Goal: Transaction & Acquisition: Purchase product/service

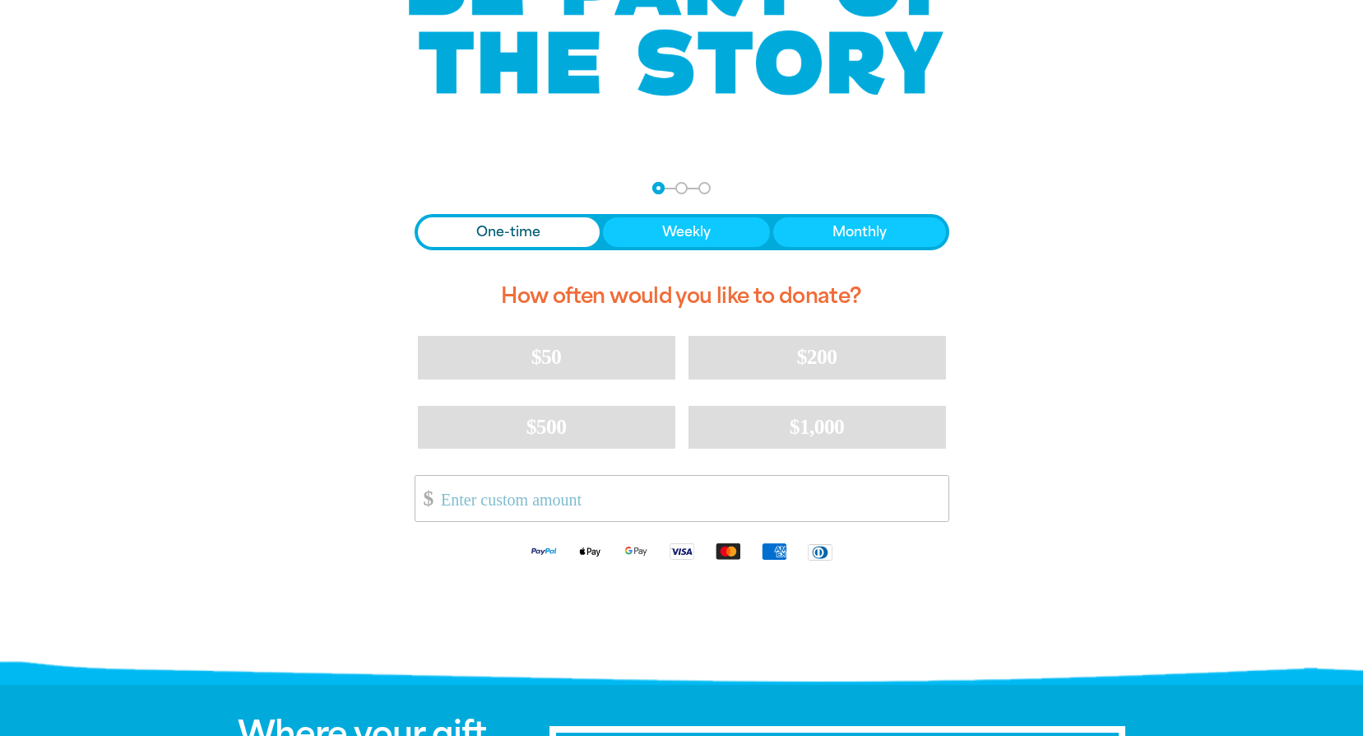
scroll to position [247, 0]
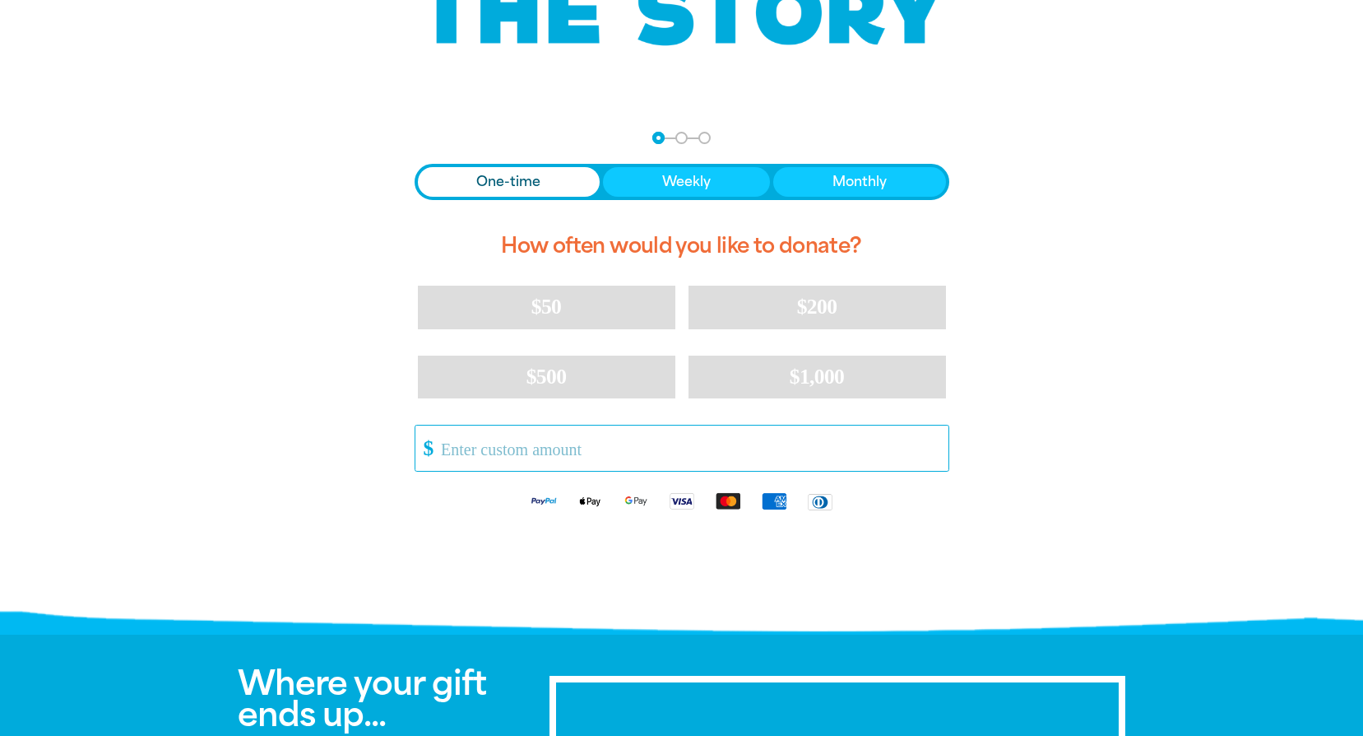
click at [527, 450] on input "Other Amount" at bounding box center [689, 447] width 518 height 45
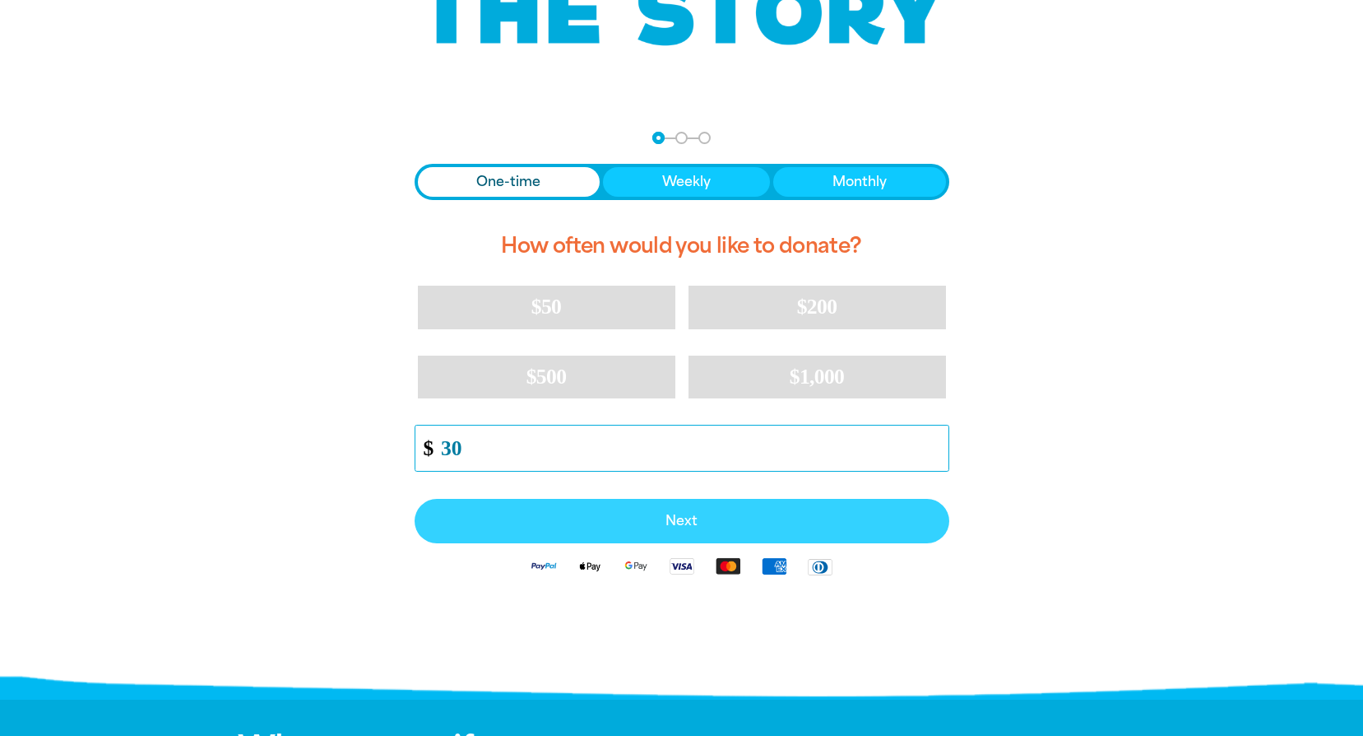
type input "30"
click at [718, 531] on button "Next" at bounding box center [682, 521] width 535 height 44
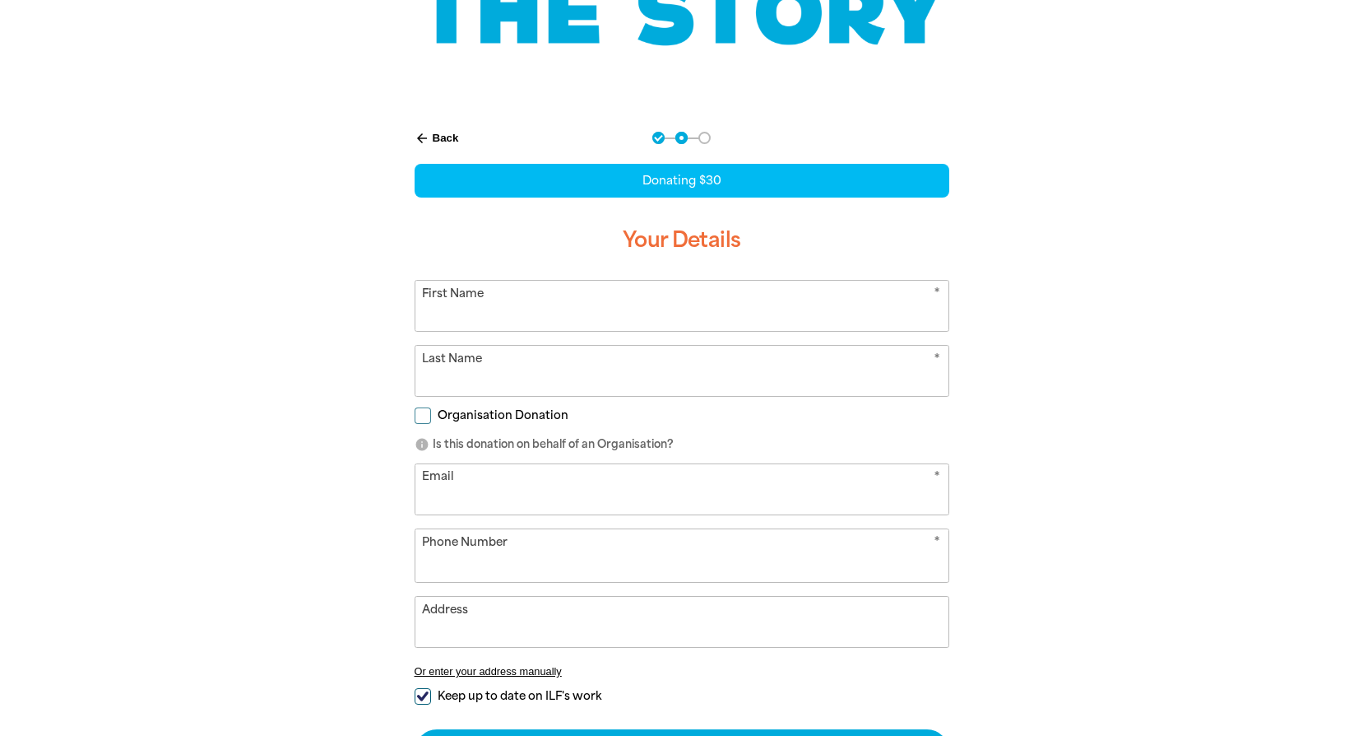
select select "AU"
click at [494, 326] on input "First Name" at bounding box center [682, 306] width 533 height 50
type input "[PERSON_NAME]"
type input "Khan"
type input "[PERSON_NAME][EMAIL_ADDRESS][DOMAIN_NAME]"
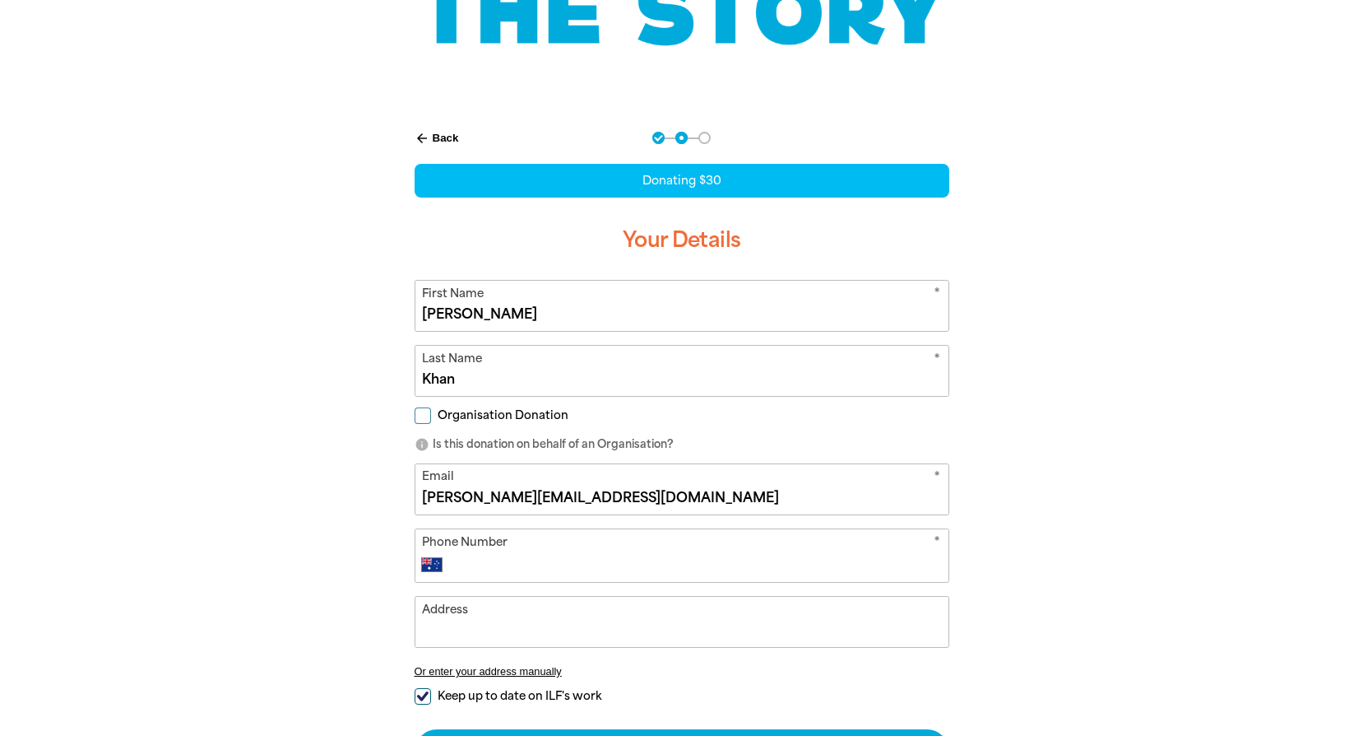
type input "[PHONE_NUMBER]"
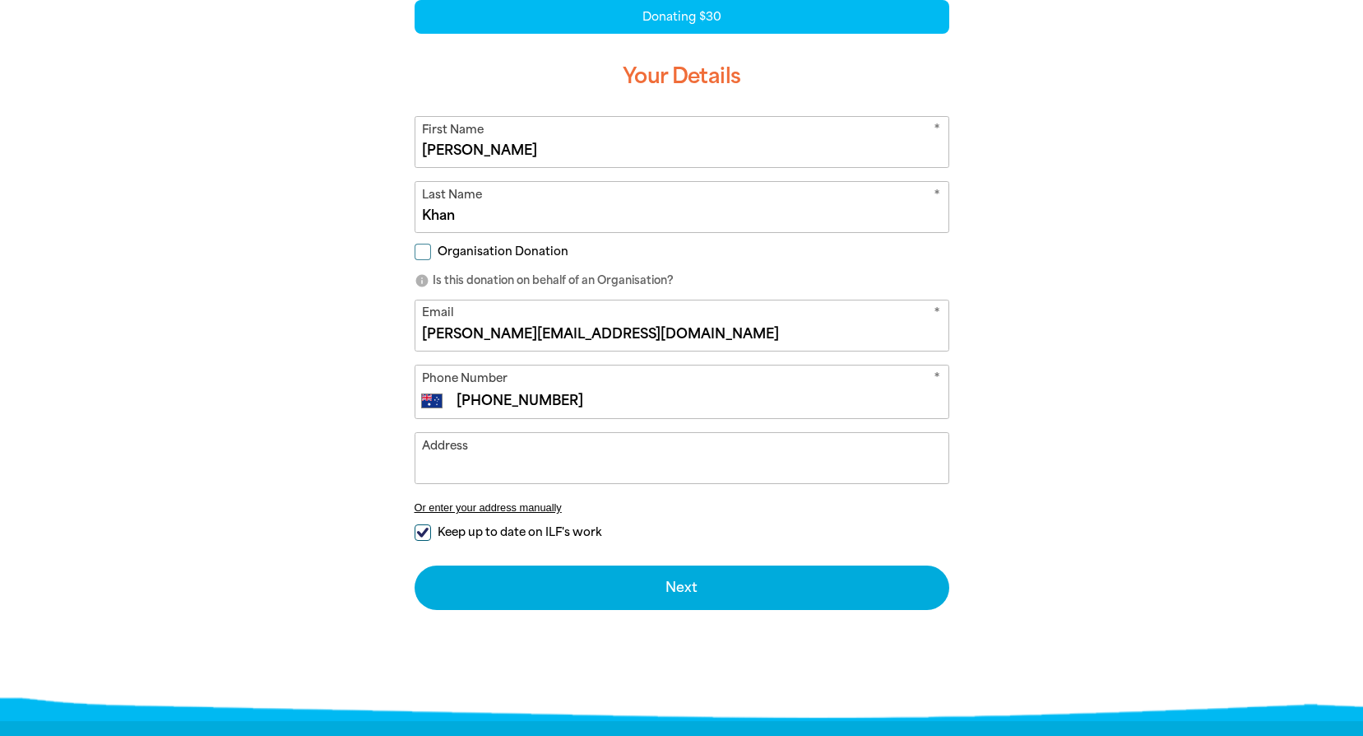
scroll to position [411, 0]
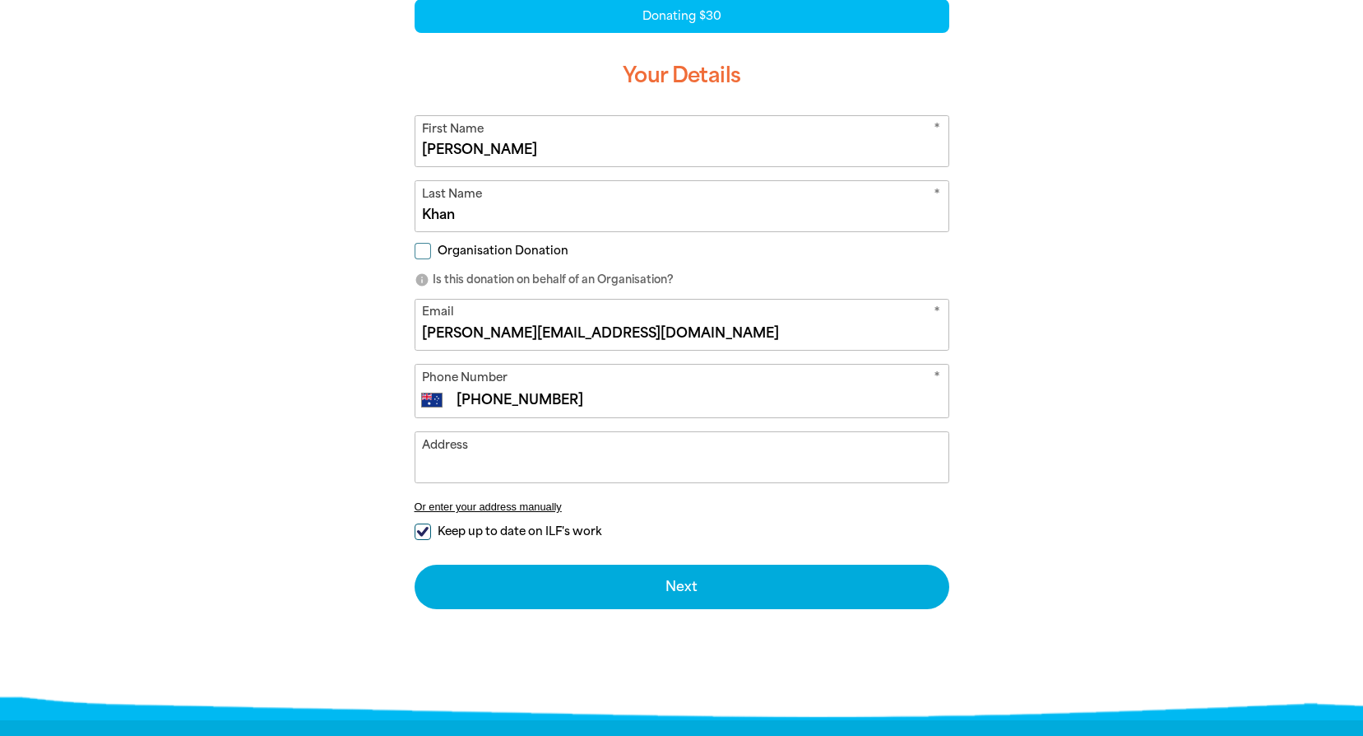
click at [470, 467] on input "Address" at bounding box center [682, 457] width 533 height 50
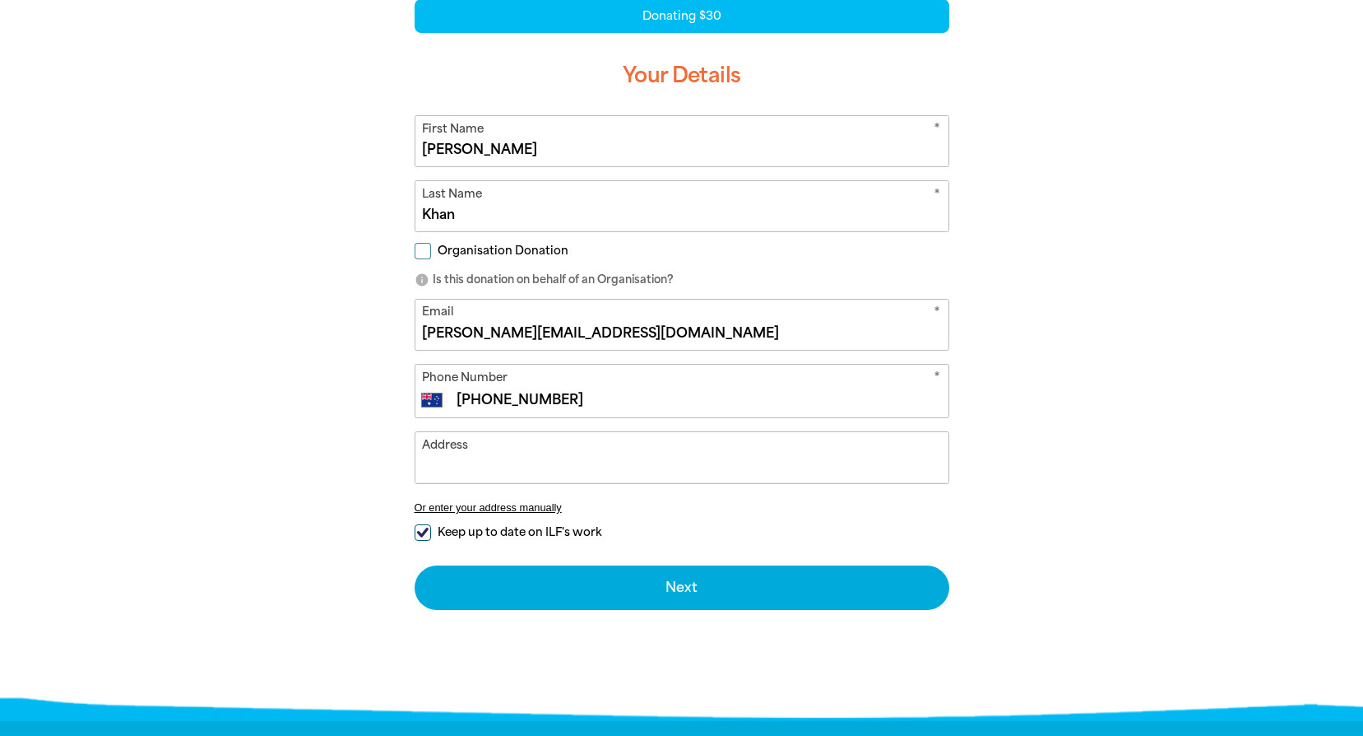
click at [480, 467] on input "Address" at bounding box center [682, 457] width 533 height 50
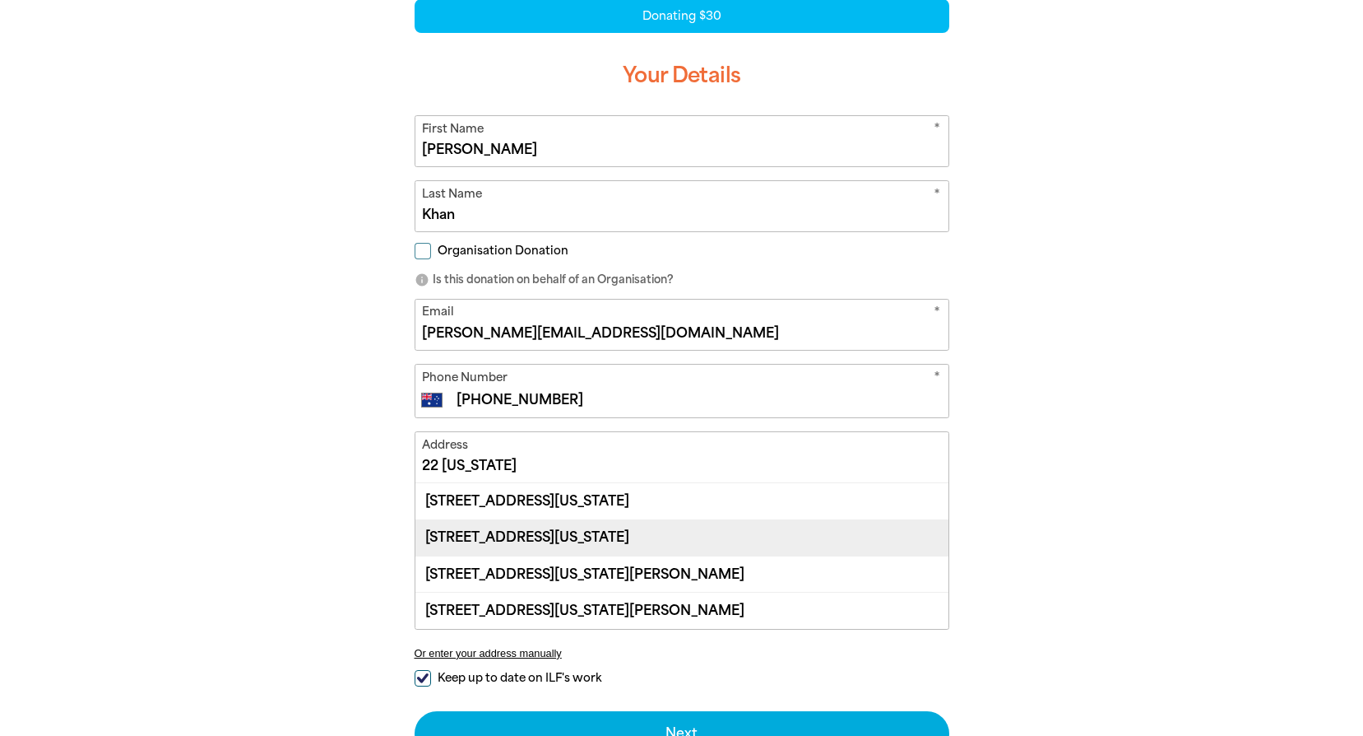
click at [567, 536] on div "[STREET_ADDRESS][US_STATE]" at bounding box center [682, 537] width 533 height 36
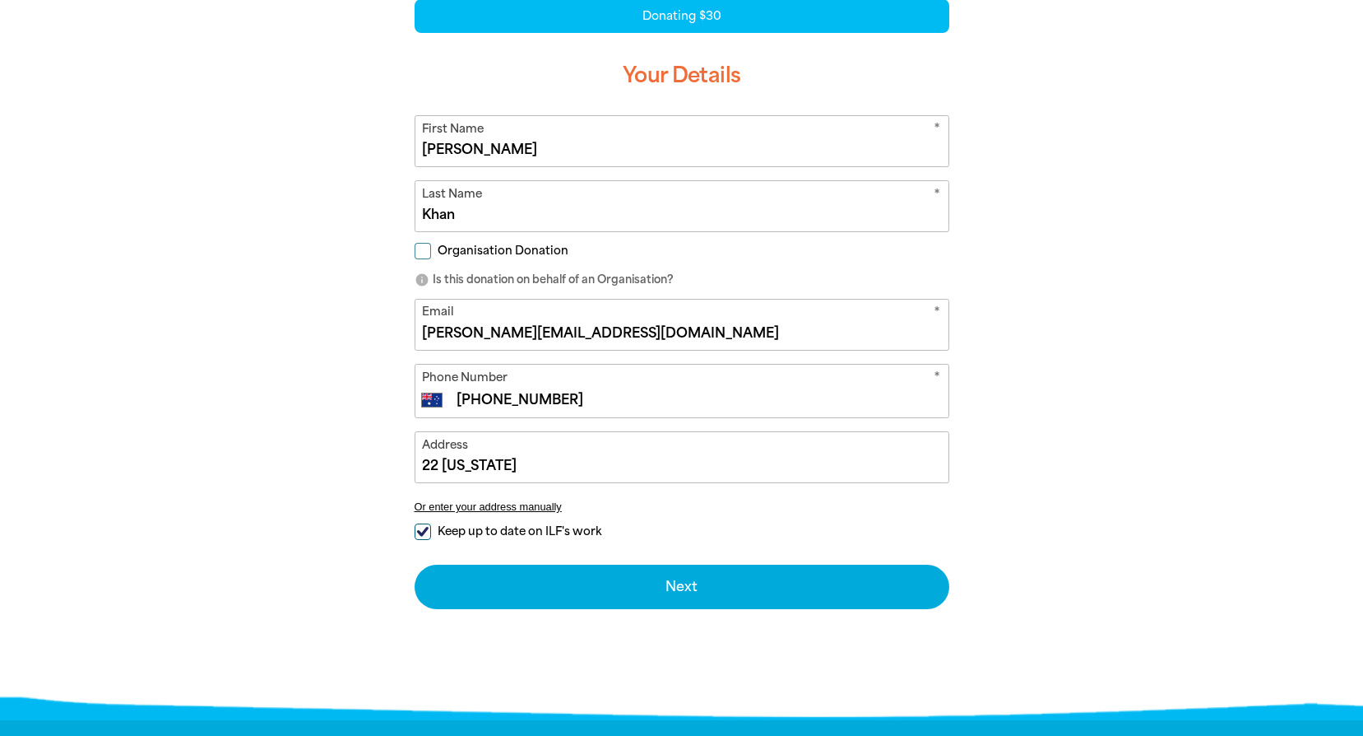
type input "[STREET_ADDRESS][US_STATE]"
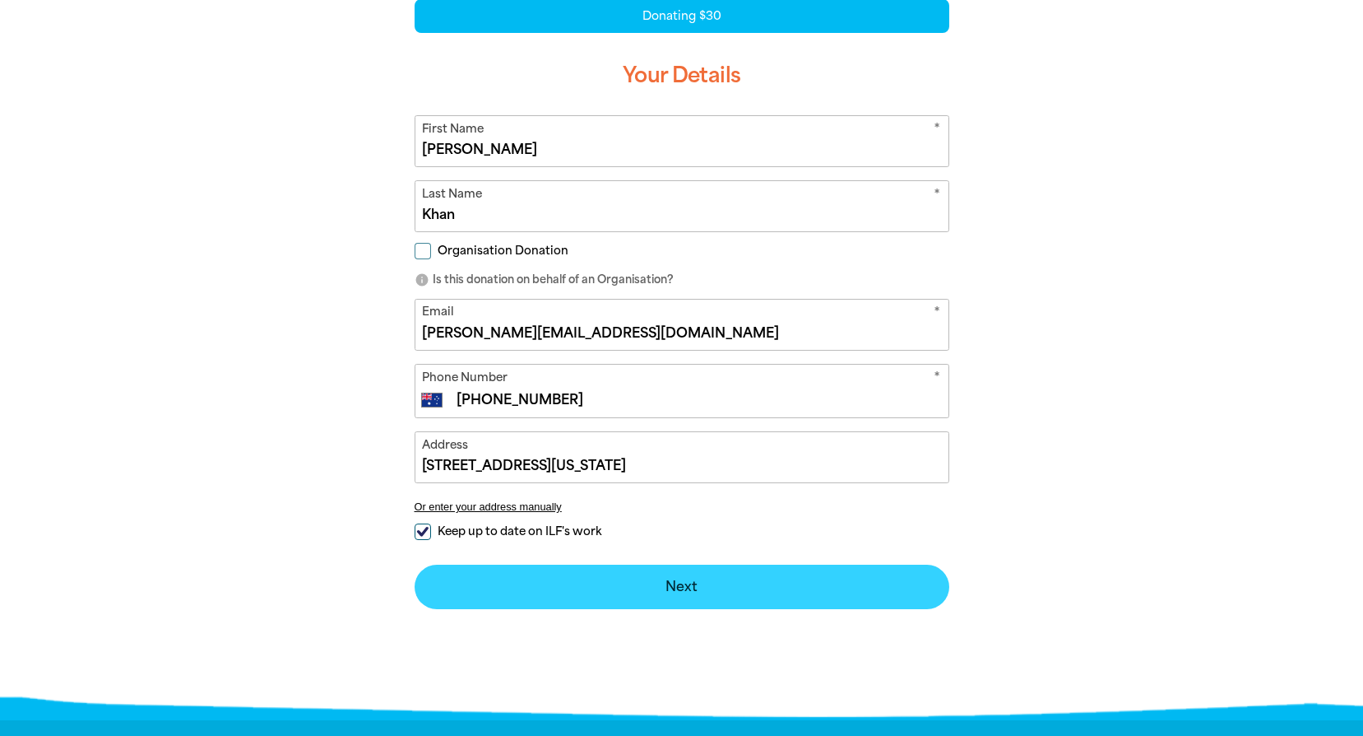
click at [718, 585] on button "Next chevron_right" at bounding box center [682, 586] width 535 height 44
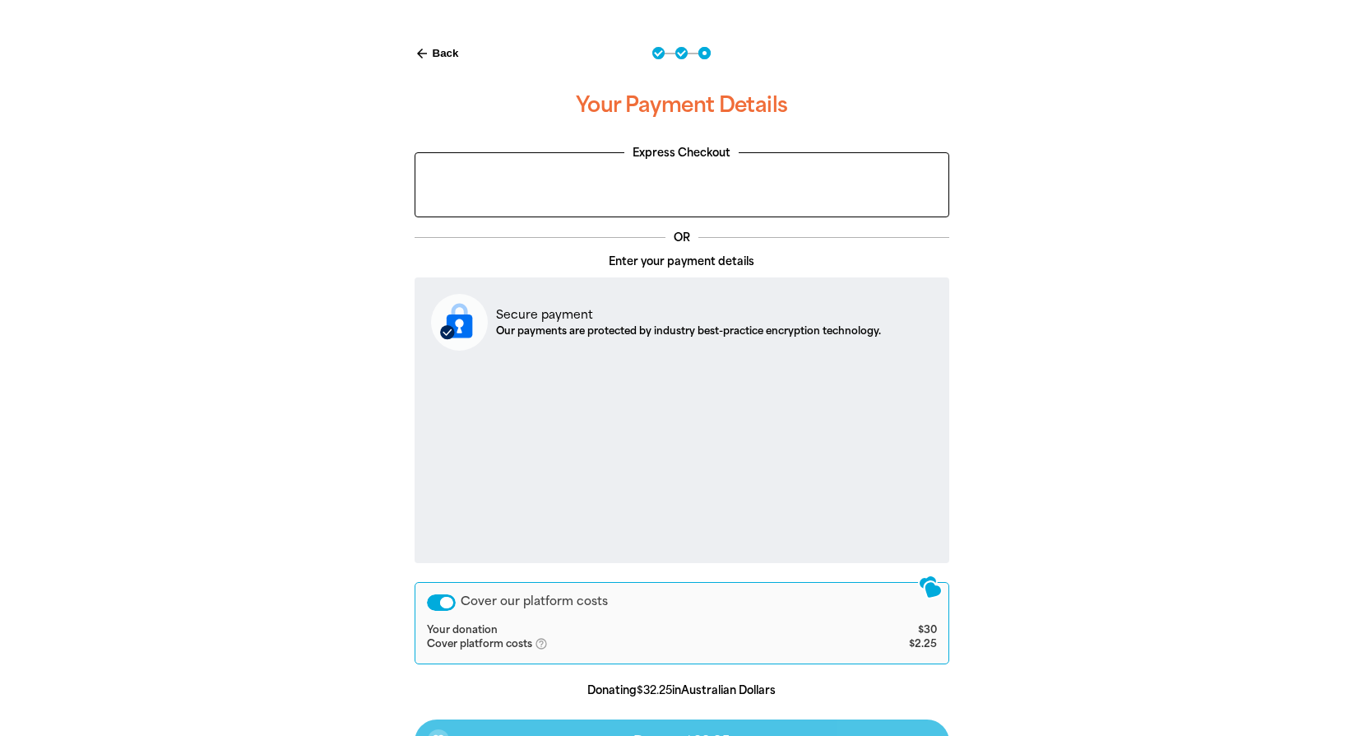
scroll to position [414, 0]
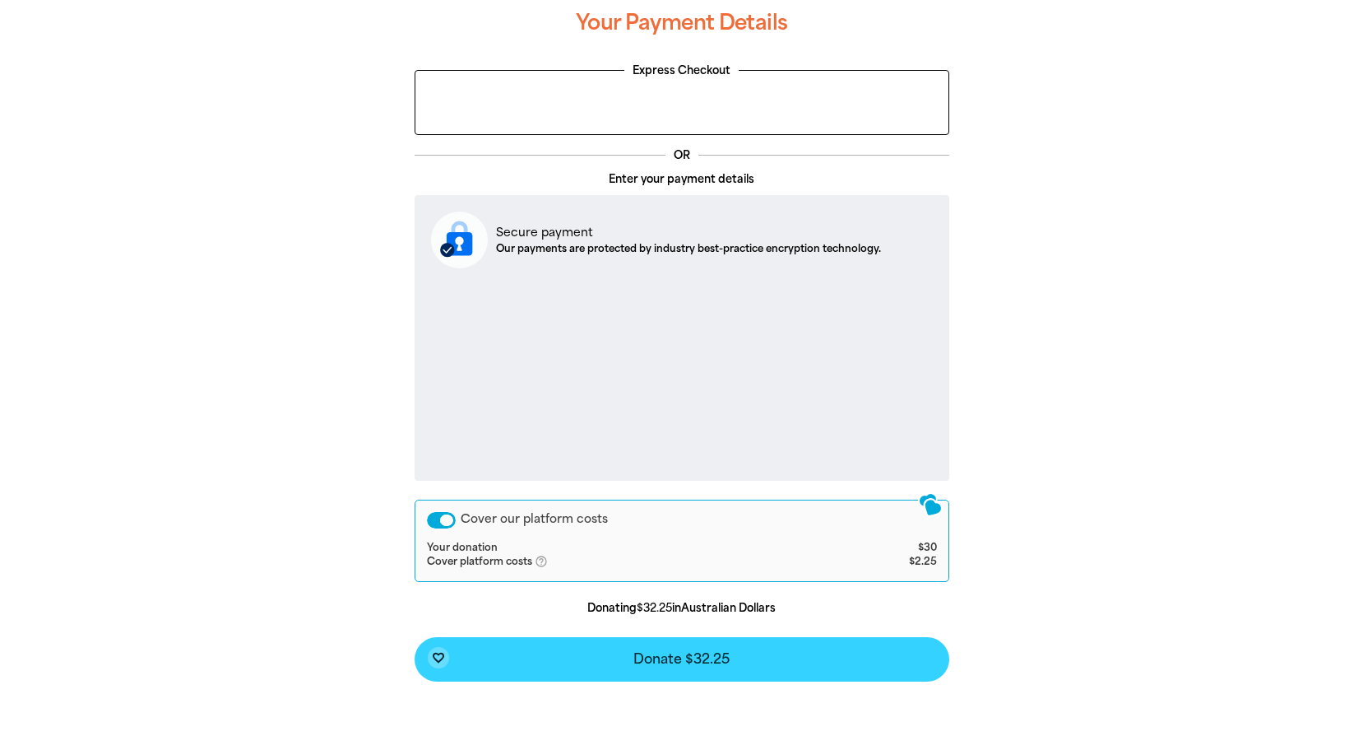
click at [771, 655] on button "favorite_border Donate $32.25" at bounding box center [682, 659] width 535 height 44
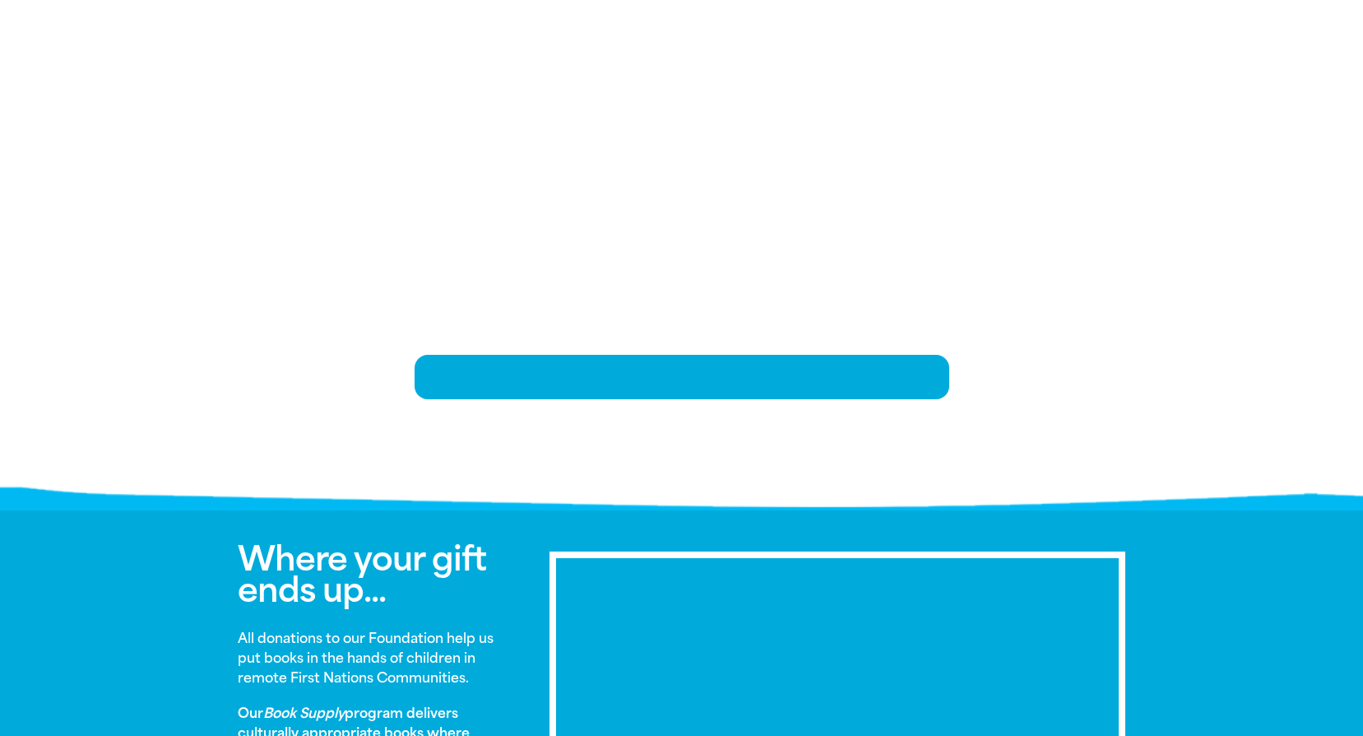
scroll to position [337, 0]
